Goal: Answer question/provide support: Share knowledge or assist other users

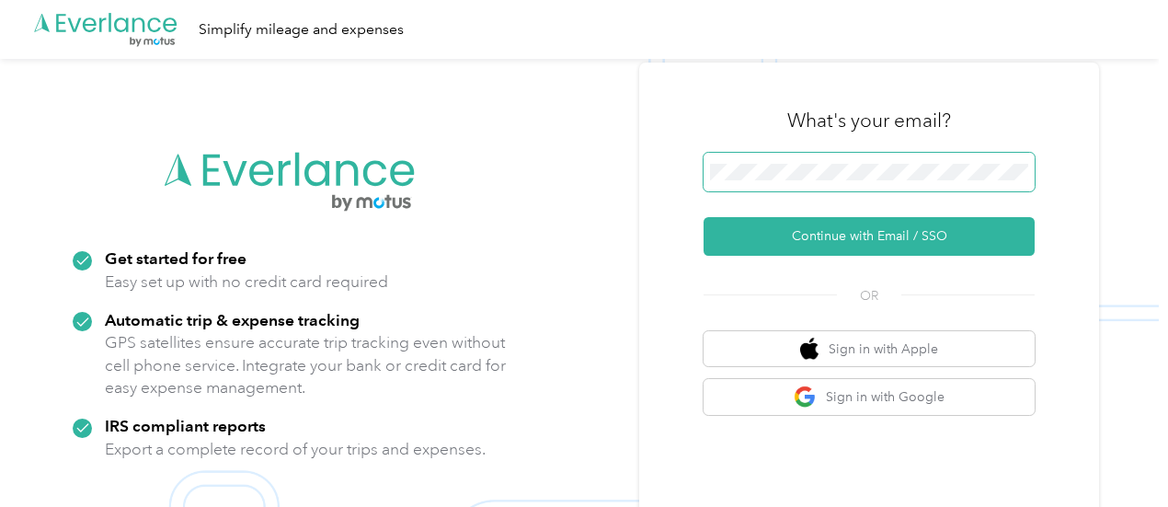
click at [735, 183] on span at bounding box center [869, 172] width 331 height 39
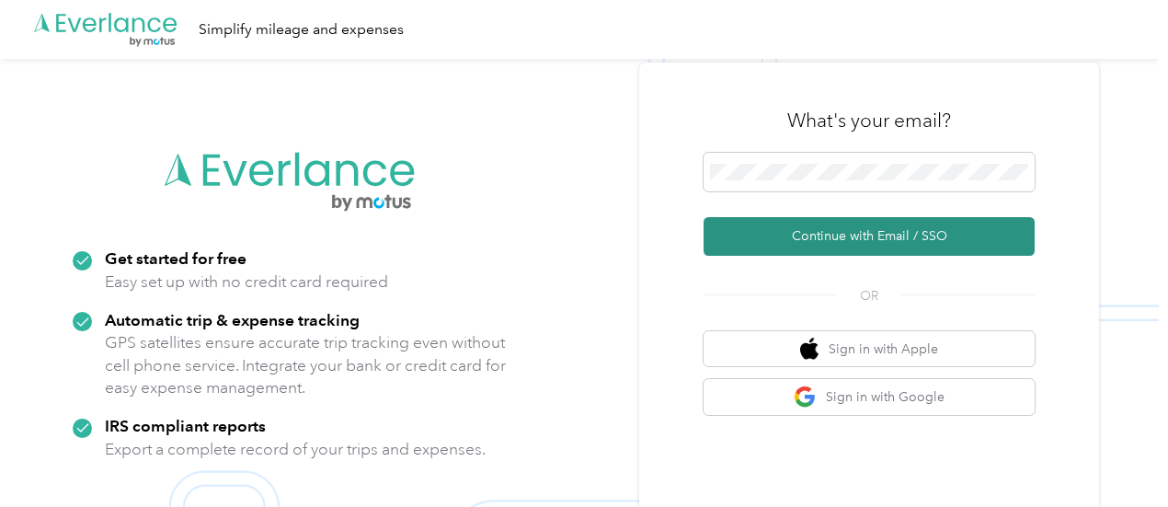
drag, startPoint x: 784, startPoint y: 214, endPoint x: 763, endPoint y: 227, distance: 24.0
click at [763, 227] on form "Continue with Email / SSO" at bounding box center [869, 204] width 331 height 103
click at [763, 227] on button "Continue with Email / SSO" at bounding box center [869, 236] width 331 height 39
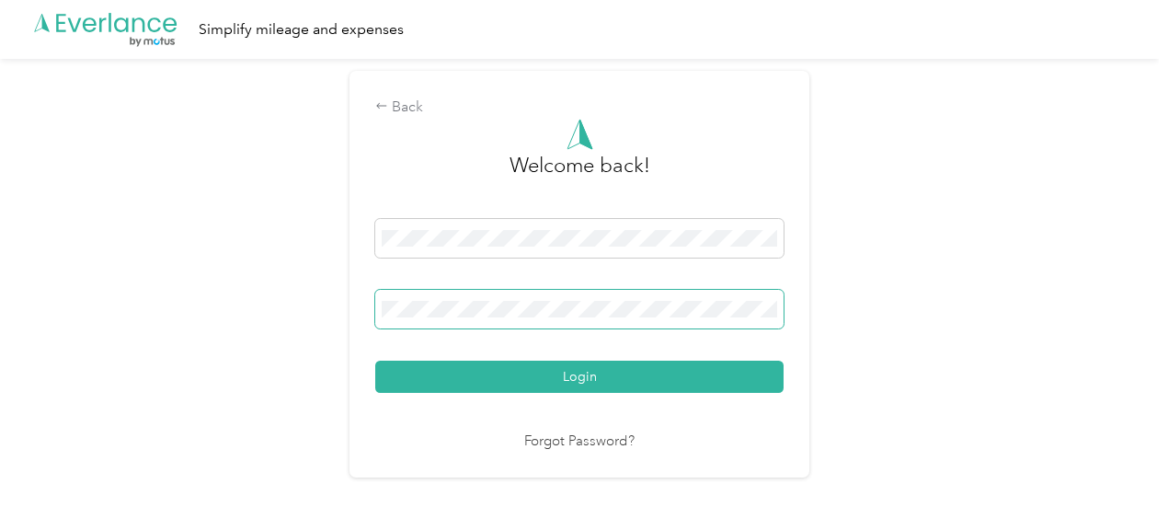
click at [375, 360] on button "Login" at bounding box center [579, 376] width 408 height 32
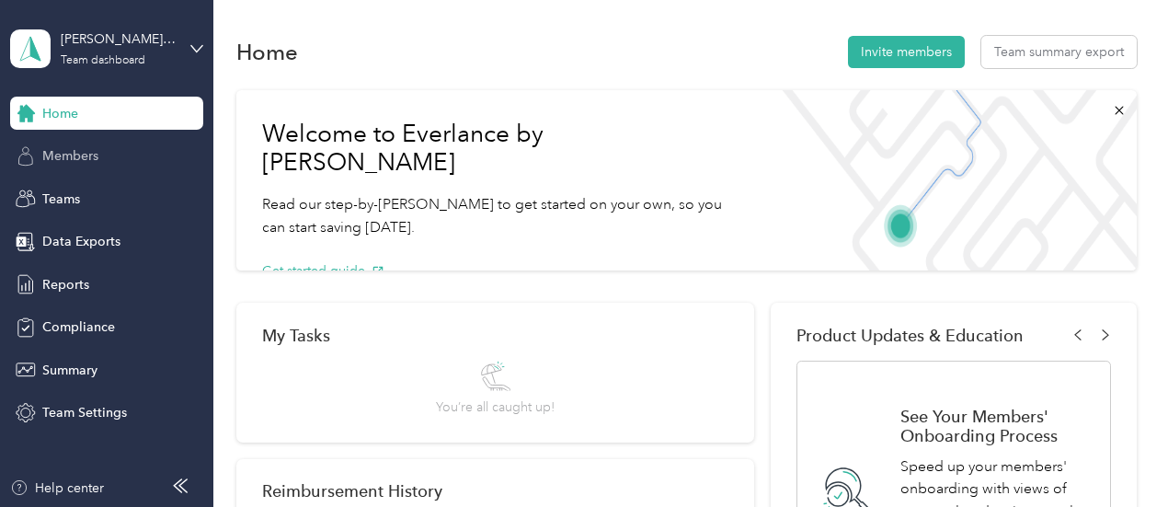
click at [125, 145] on div "Members" at bounding box center [106, 156] width 193 height 33
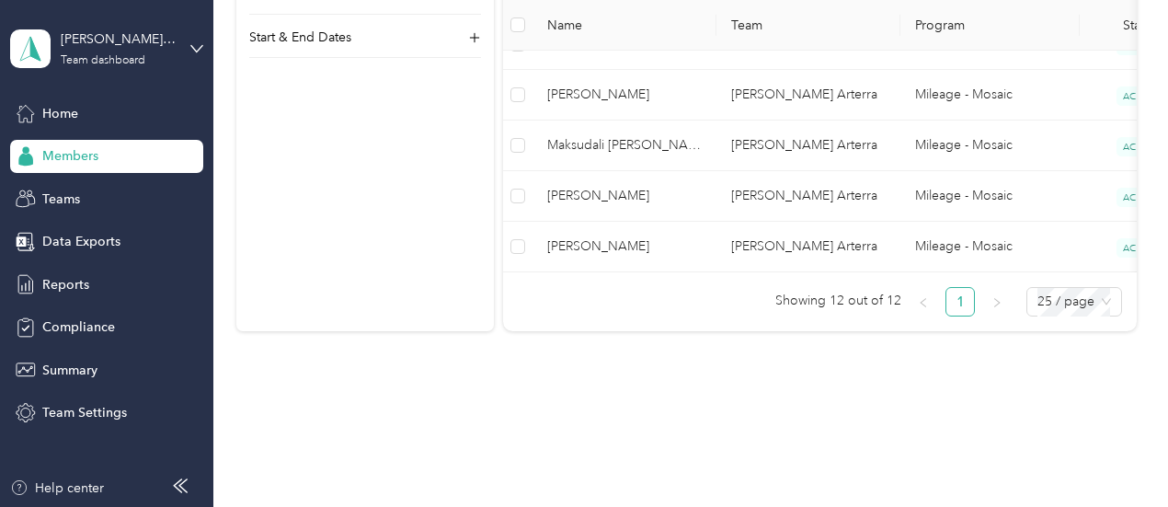
scroll to position [887, 0]
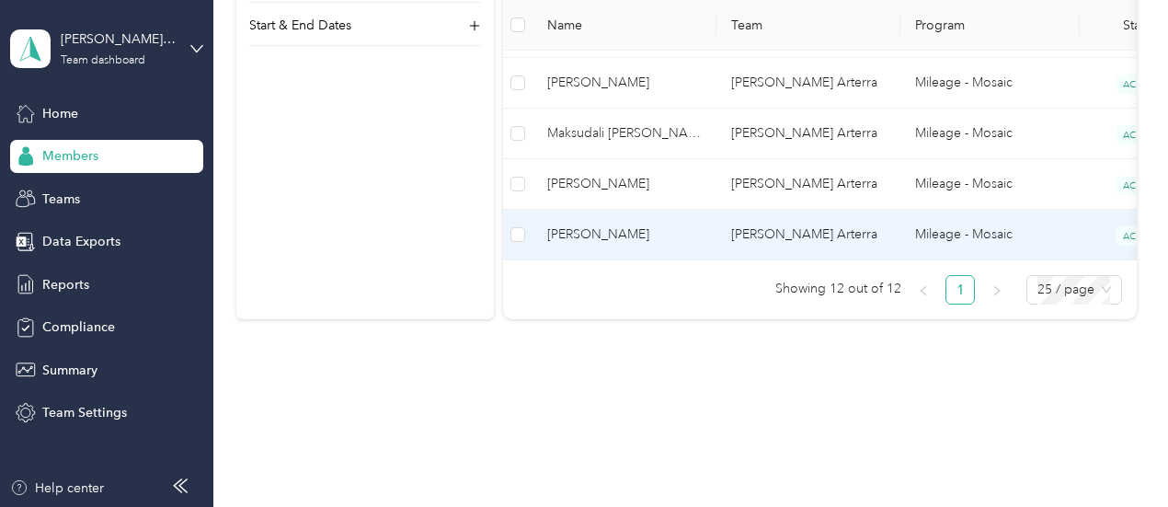
click at [669, 242] on td "[PERSON_NAME]" at bounding box center [624, 235] width 184 height 51
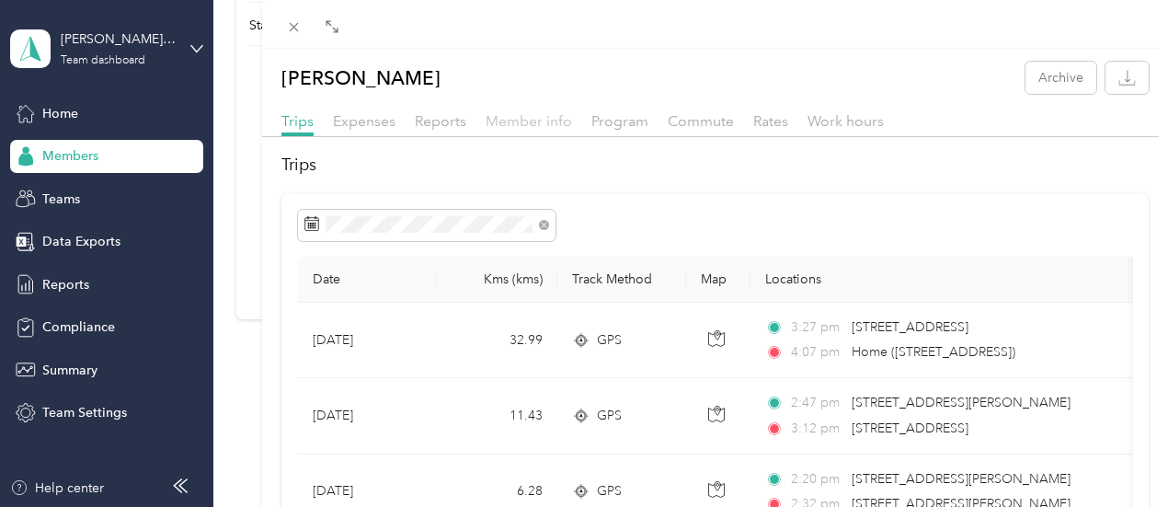
click at [526, 121] on span "Member info" at bounding box center [529, 120] width 86 height 17
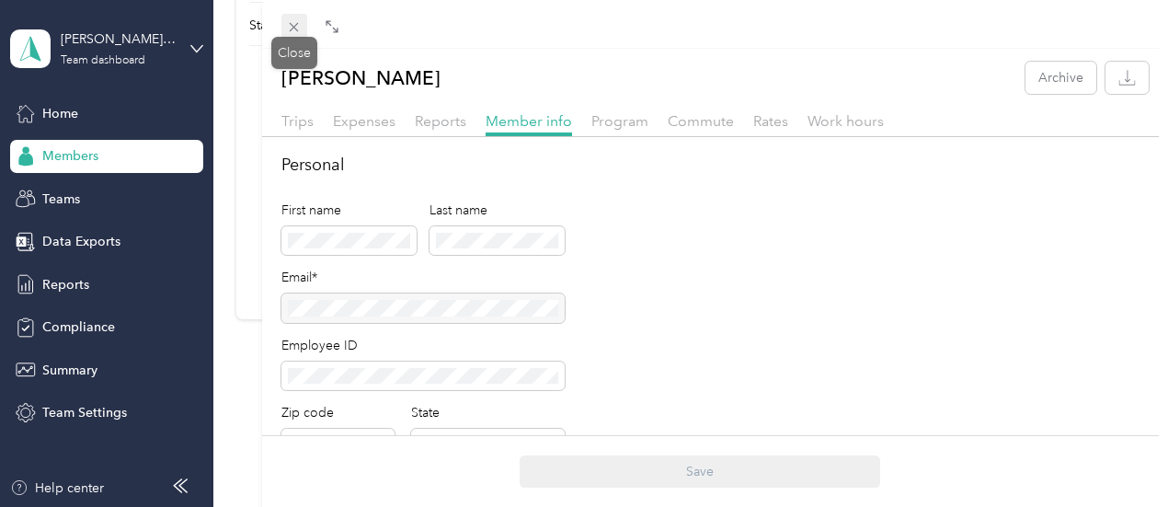
click at [297, 28] on icon at bounding box center [294, 27] width 16 height 16
